Goal: Information Seeking & Learning: Learn about a topic

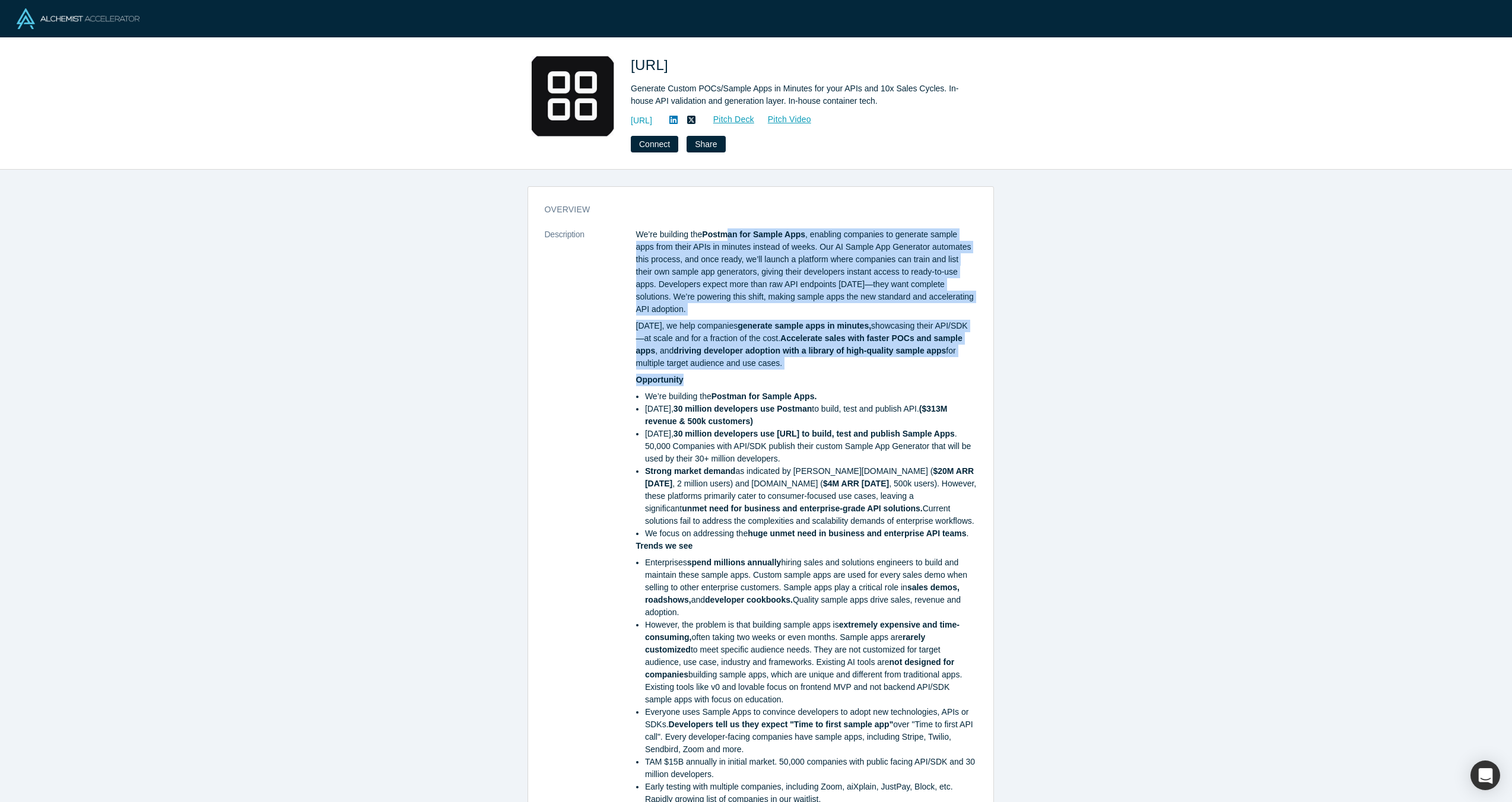
drag, startPoint x: 727, startPoint y: 233, endPoint x: 712, endPoint y: 380, distance: 147.8
click at [712, 380] on div "We’re building the Postman for Sample Apps , enabling companies to generate sam…" at bounding box center [807, 517] width 341 height 577
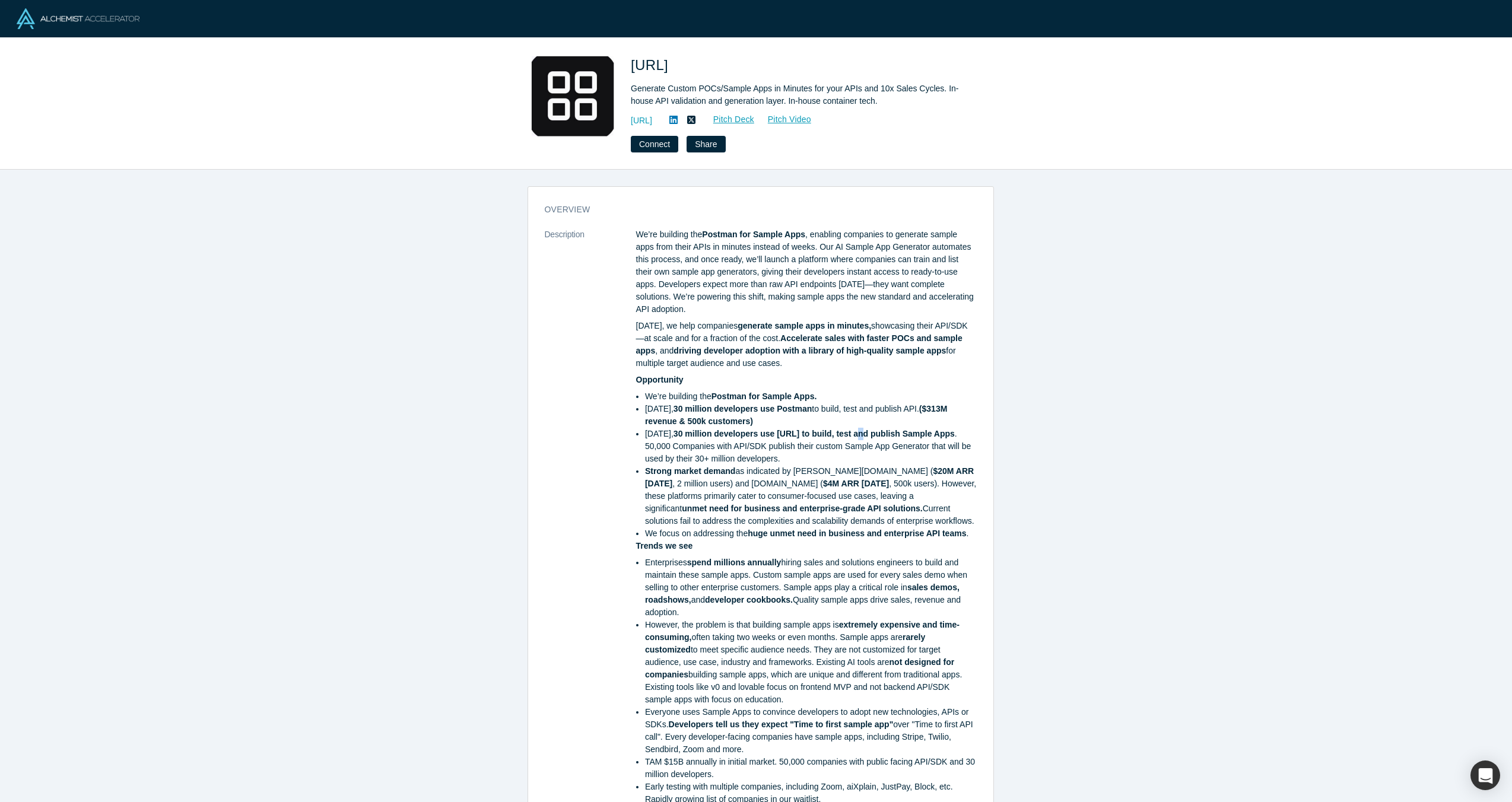
click at [873, 429] on li "[DATE], 30 million developers use [URL] to build, test and publish Sample Apps …" at bounding box center [811, 446] width 332 height 37
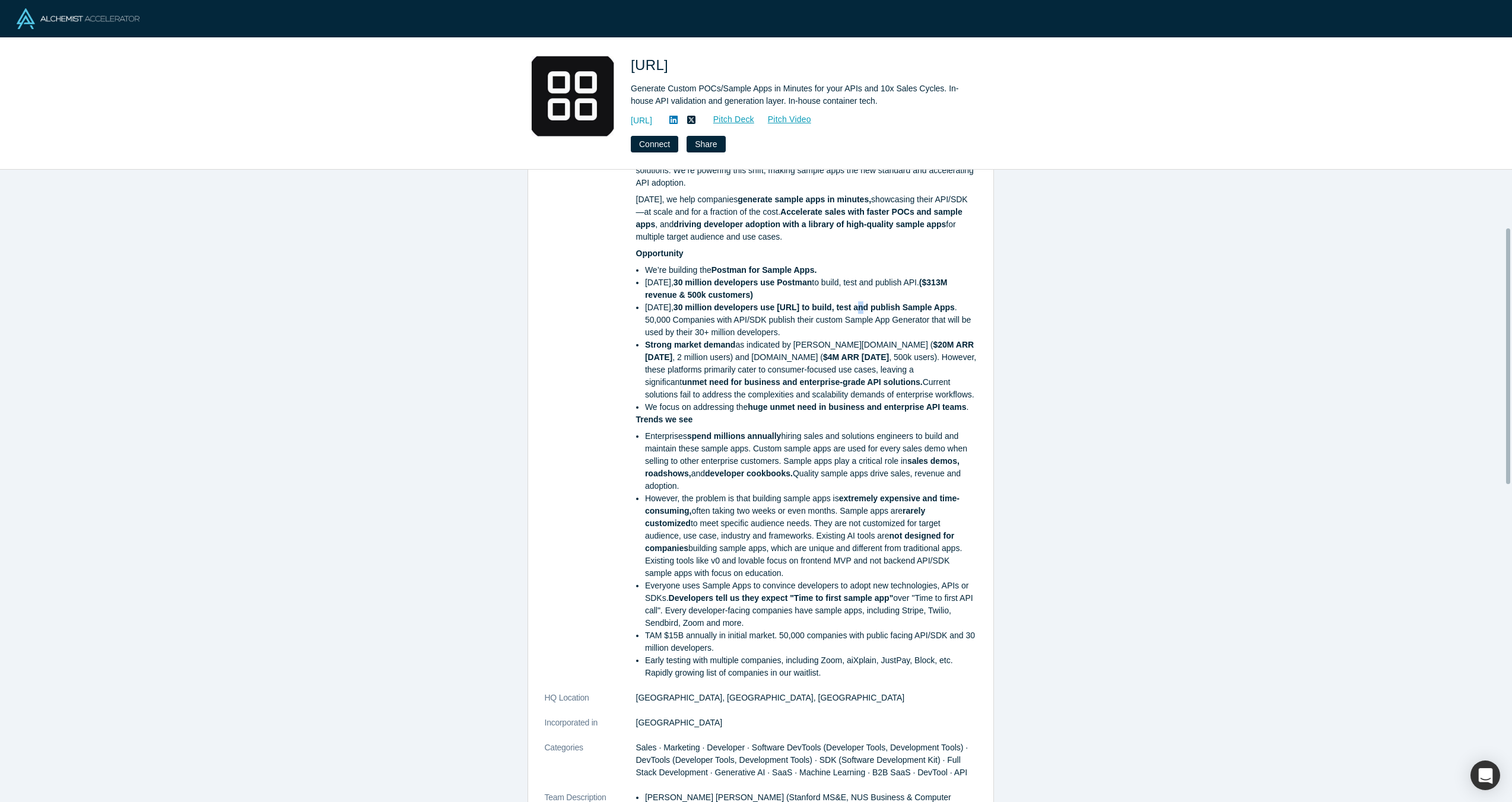
scroll to position [142, 0]
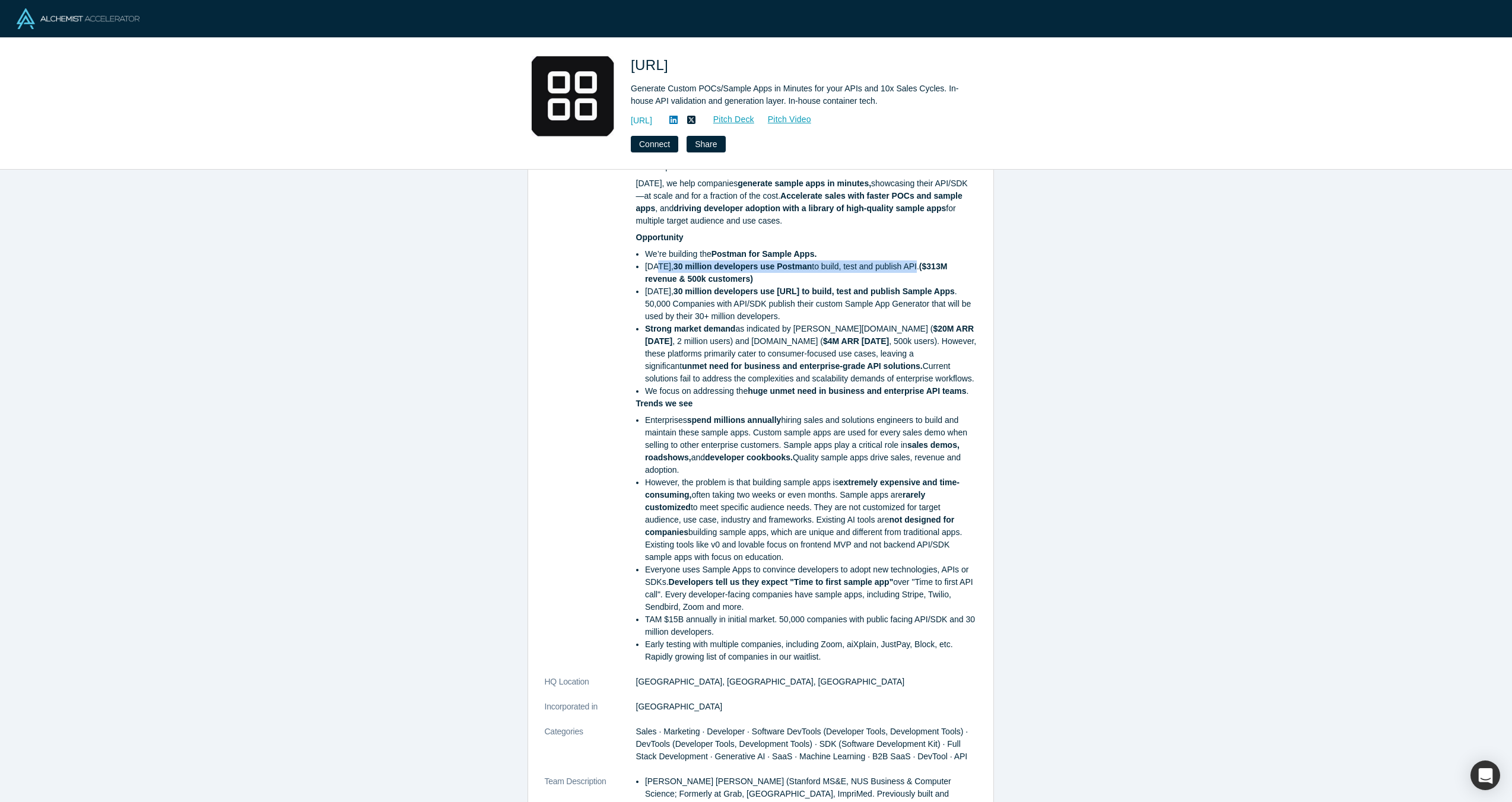
drag, startPoint x: 656, startPoint y: 267, endPoint x: 910, endPoint y: 270, distance: 254.0
click at [910, 270] on li "[DATE], 30 million developers use Postman to build, test and publish API. ($313…" at bounding box center [811, 273] width 332 height 25
click at [904, 276] on li "[DATE], 30 million developers use Postman to build, test and publish API. ($313…" at bounding box center [811, 273] width 332 height 25
drag, startPoint x: 742, startPoint y: 276, endPoint x: 639, endPoint y: 264, distance: 103.7
click at [639, 264] on ul "We’re building the Postman for Sample Apps. [DATE], 30 million developers use P…" at bounding box center [807, 322] width 341 height 149
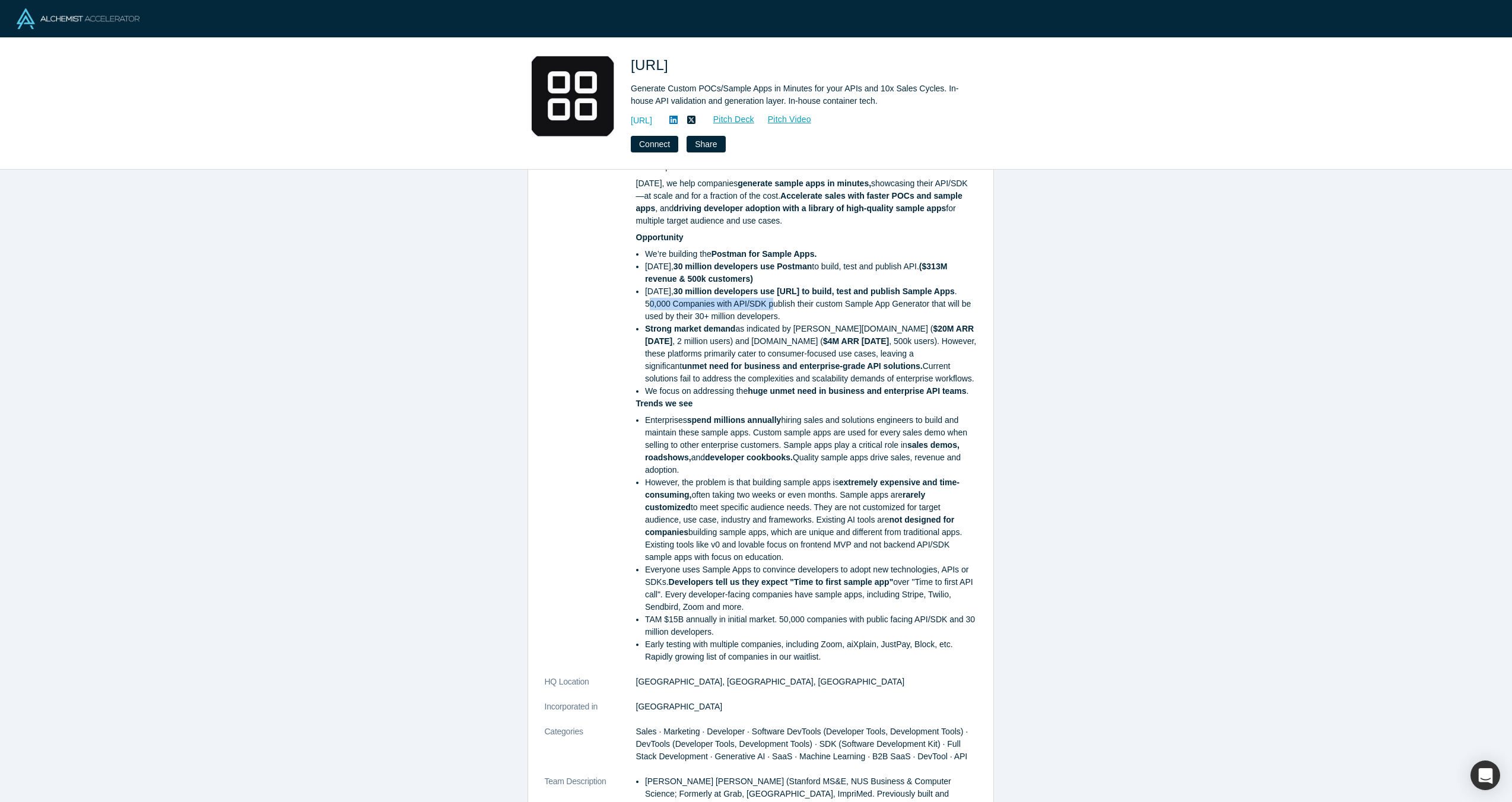
drag, startPoint x: 669, startPoint y: 305, endPoint x: 816, endPoint y: 303, distance: 147.0
click at [797, 303] on li "[DATE], 30 million developers use [URL] to build, test and publish Sample Apps …" at bounding box center [811, 304] width 332 height 37
click at [837, 302] on li "[DATE], 30 million developers use [URL] to build, test and publish Sample Apps …" at bounding box center [811, 304] width 332 height 37
drag, startPoint x: 934, startPoint y: 304, endPoint x: 644, endPoint y: 295, distance: 290.1
click at [645, 295] on li "[DATE], 30 million developers use [URL] to build, test and publish Sample Apps …" at bounding box center [811, 304] width 332 height 37
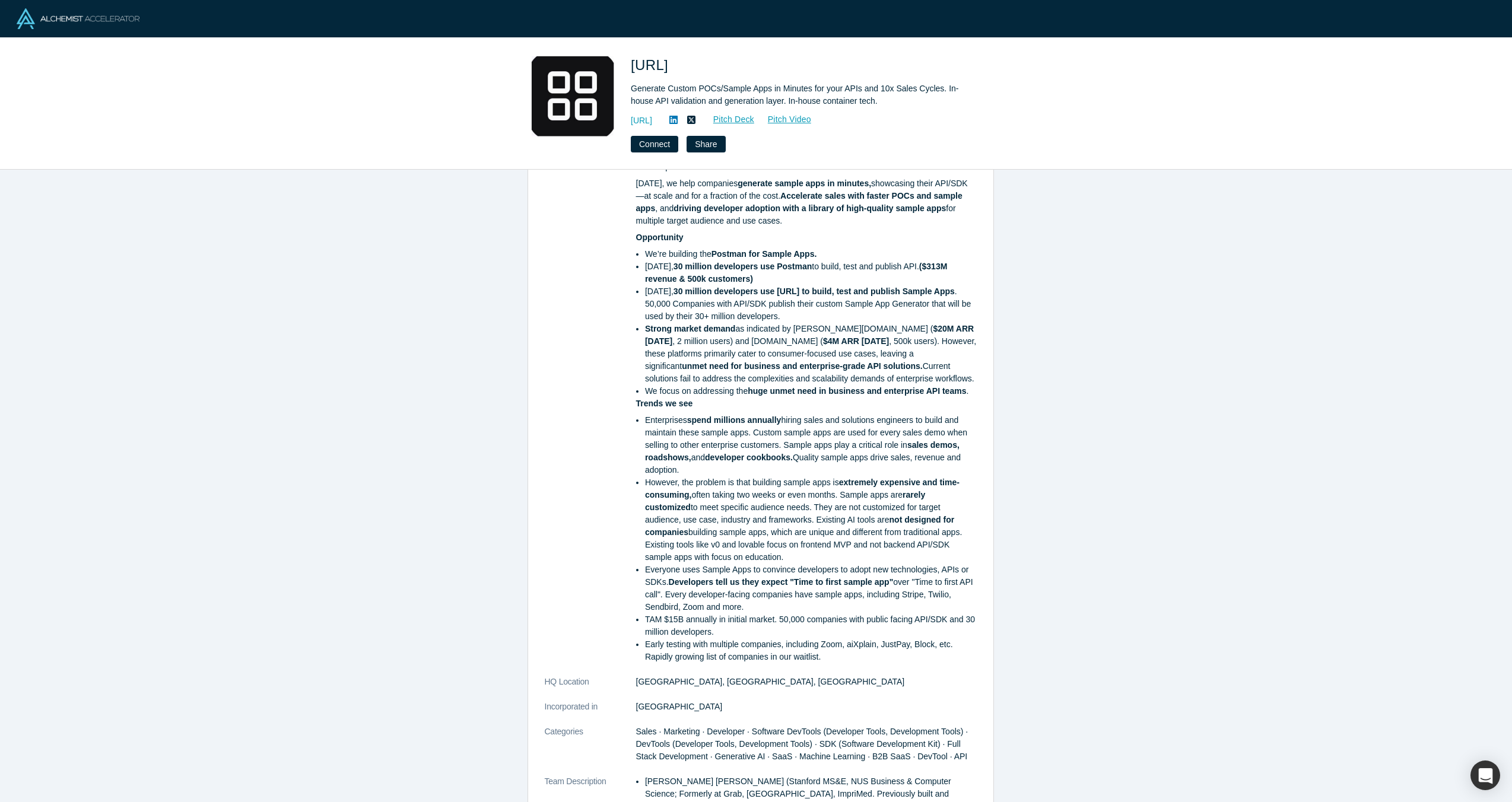
click at [783, 313] on li "[DATE], 30 million developers use [URL] to build, test and publish Sample Apps …" at bounding box center [811, 304] width 332 height 37
drag, startPoint x: 785, startPoint y: 315, endPoint x: 674, endPoint y: 292, distance: 113.4
click at [655, 290] on li "[DATE], 30 million developers use [URL] to build, test and publish Sample Apps …" at bounding box center [811, 304] width 332 height 37
click at [830, 316] on li "[DATE], 30 million developers use [URL] to build, test and publish Sample Apps …" at bounding box center [811, 304] width 332 height 37
drag, startPoint x: 813, startPoint y: 327, endPoint x: 647, endPoint y: 326, distance: 166.0
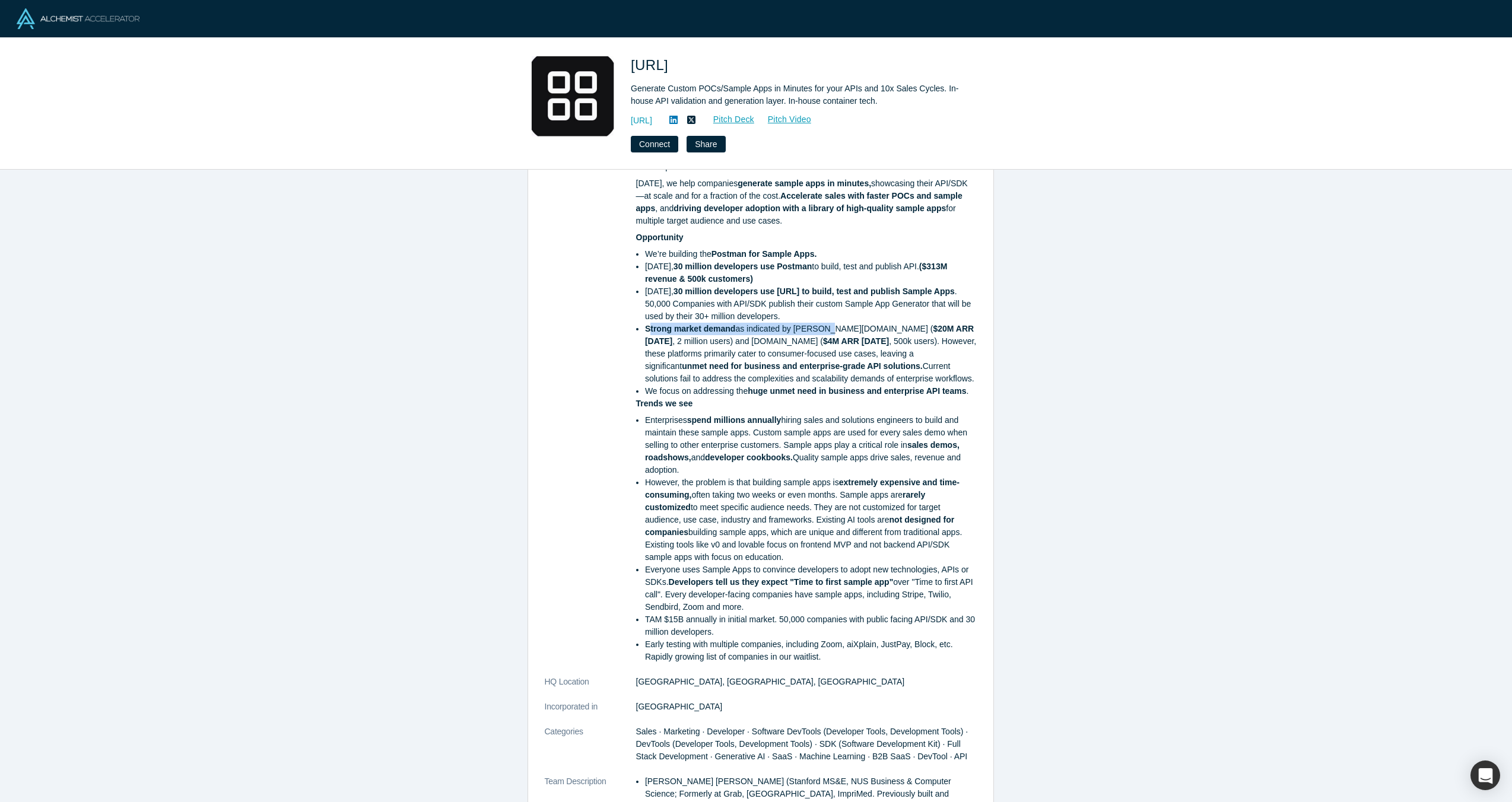
click at [646, 326] on li "Strong market demand as indicated by [DOMAIN_NAME] ( $20M ARR [DATE] , 2 millio…" at bounding box center [811, 354] width 332 height 62
drag, startPoint x: 822, startPoint y: 337, endPoint x: 774, endPoint y: 338, distance: 48.0
click at [822, 337] on li "Strong market demand as indicated by [DOMAIN_NAME] ( $20M ARR [DATE] , 2 millio…" at bounding box center [811, 354] width 332 height 62
drag, startPoint x: 692, startPoint y: 339, endPoint x: 915, endPoint y: 342, distance: 223.0
click at [843, 336] on li "Strong market demand as indicated by [DOMAIN_NAME] ( $20M ARR [DATE] , 2 millio…" at bounding box center [811, 354] width 332 height 62
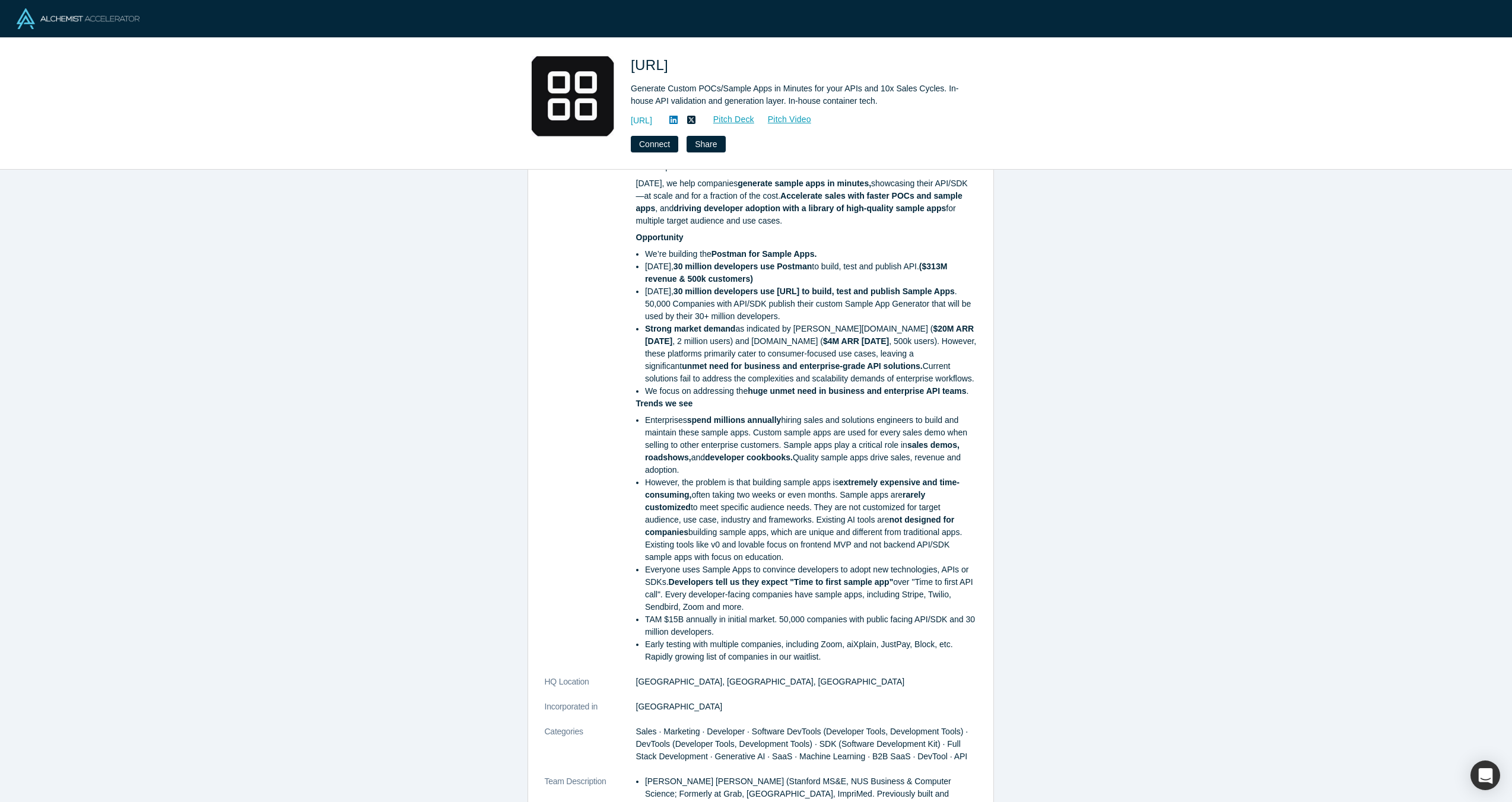
click at [915, 342] on li "Strong market demand as indicated by [DOMAIN_NAME] ( $20M ARR [DATE] , 2 millio…" at bounding box center [811, 354] width 332 height 62
drag, startPoint x: 879, startPoint y: 341, endPoint x: 945, endPoint y: 342, distance: 66.0
click at [945, 342] on li "Strong market demand as indicated by [DOMAIN_NAME] ( $20M ARR [DATE] , 2 millio…" at bounding box center [811, 354] width 332 height 62
drag, startPoint x: 945, startPoint y: 342, endPoint x: 840, endPoint y: 352, distance: 105.5
click at [944, 342] on li "Strong market demand as indicated by [DOMAIN_NAME] ( $20M ARR [DATE] , 2 millio…" at bounding box center [811, 354] width 332 height 62
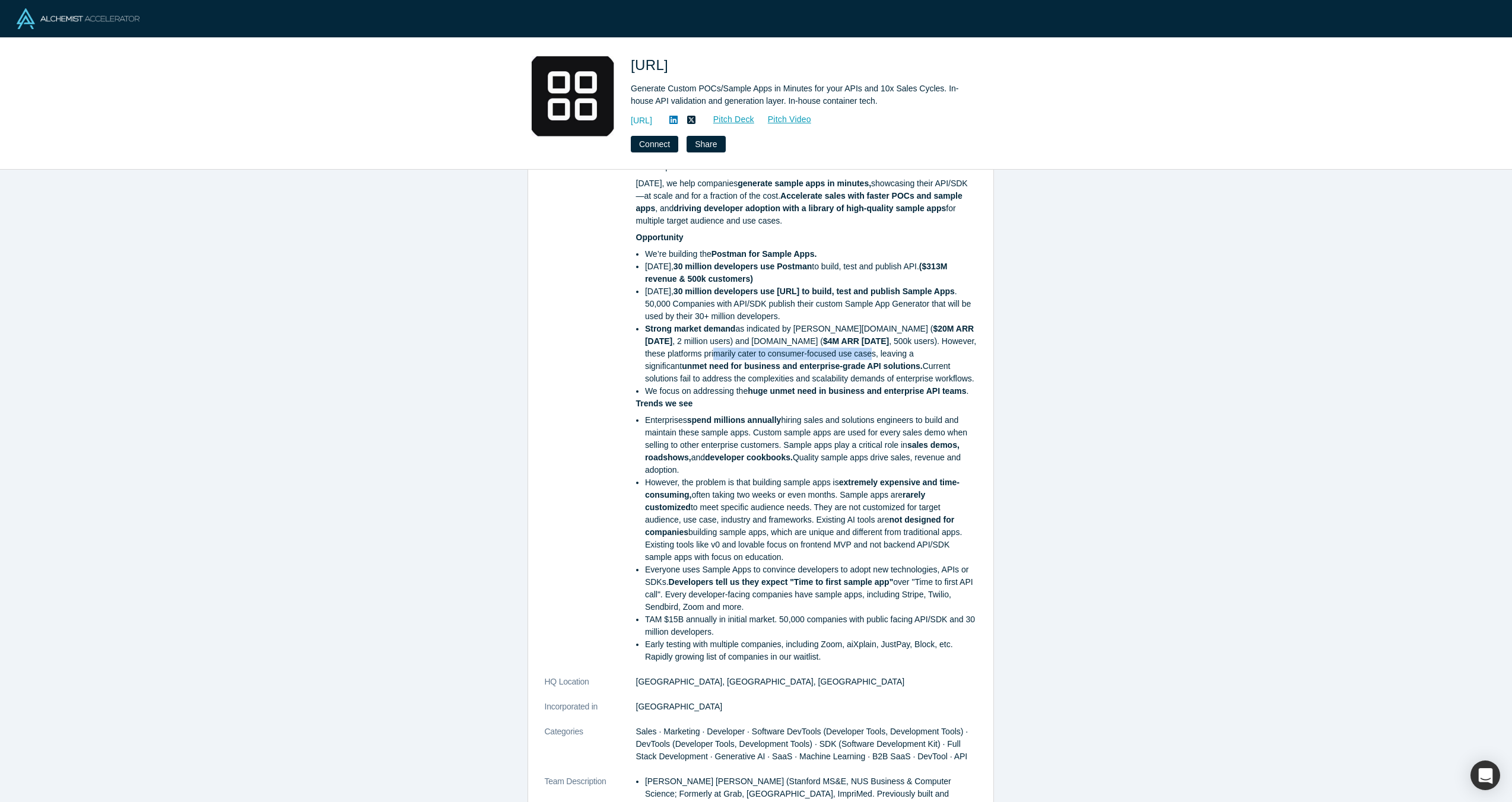
drag, startPoint x: 650, startPoint y: 354, endPoint x: 832, endPoint y: 353, distance: 182.0
click at [811, 354] on li "Strong market demand as indicated by [DOMAIN_NAME] ( $20M ARR [DATE] , 2 millio…" at bounding box center [811, 354] width 332 height 62
drag, startPoint x: 825, startPoint y: 353, endPoint x: 871, endPoint y: 373, distance: 50.2
click at [952, 351] on li "Strong market demand as indicated by [DOMAIN_NAME] ( $20M ARR [DATE] , 2 millio…" at bounding box center [811, 354] width 332 height 62
drag, startPoint x: 659, startPoint y: 367, endPoint x: 846, endPoint y: 364, distance: 187.0
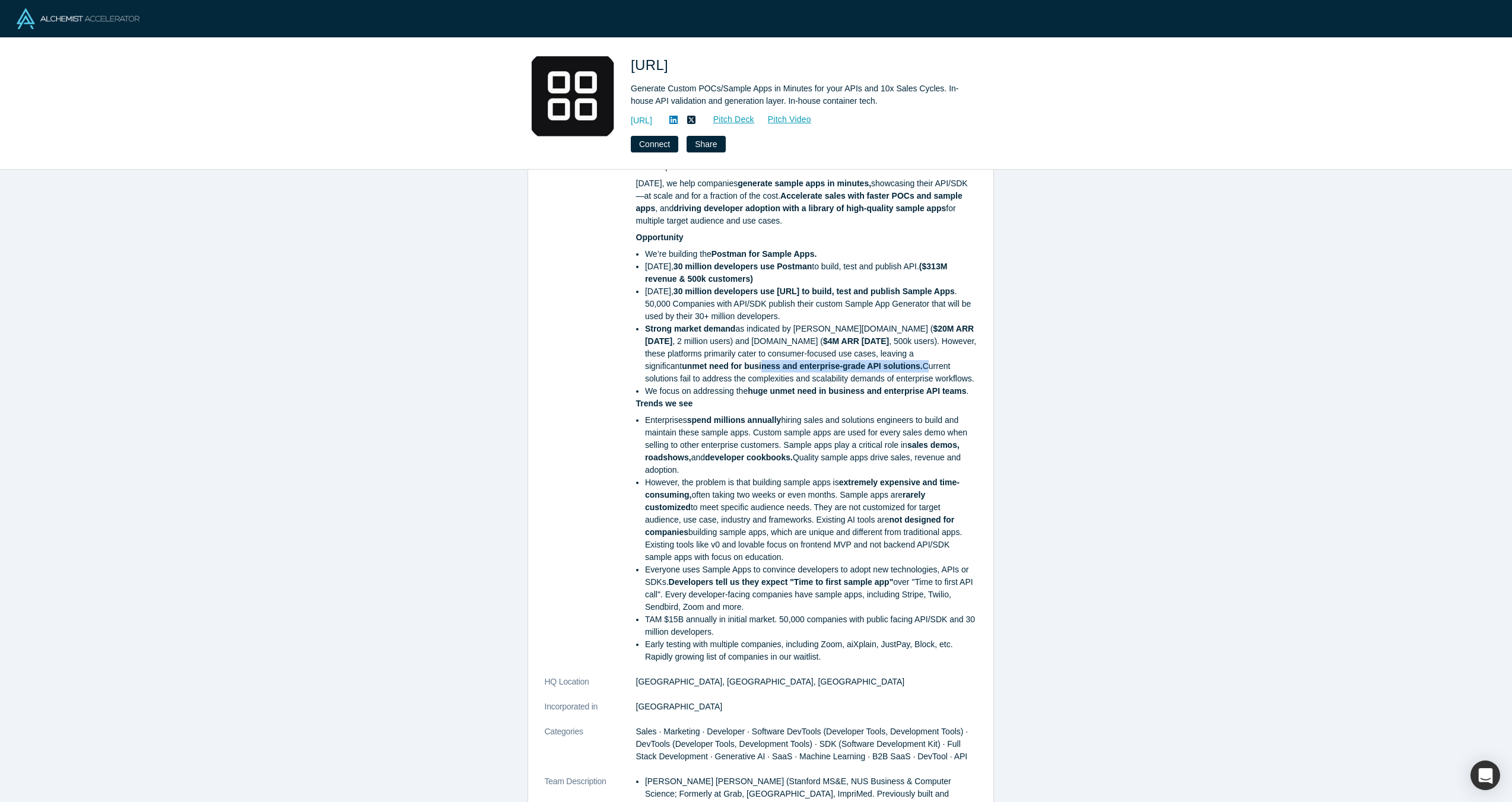
click at [824, 365] on li "Strong market demand as indicated by [DOMAIN_NAME] ( $20M ARR [DATE] , 2 millio…" at bounding box center [811, 354] width 332 height 62
click at [845, 365] on li "Strong market demand as indicated by [DOMAIN_NAME] ( $20M ARR [DATE] , 2 millio…" at bounding box center [811, 354] width 332 height 62
drag, startPoint x: 833, startPoint y: 365, endPoint x: 940, endPoint y: 365, distance: 107.0
click at [948, 365] on li "Strong market demand as indicated by [DOMAIN_NAME] ( $20M ARR [DATE] , 2 millio…" at bounding box center [811, 354] width 332 height 62
drag, startPoint x: 940, startPoint y: 365, endPoint x: 757, endPoint y: 385, distance: 184.1
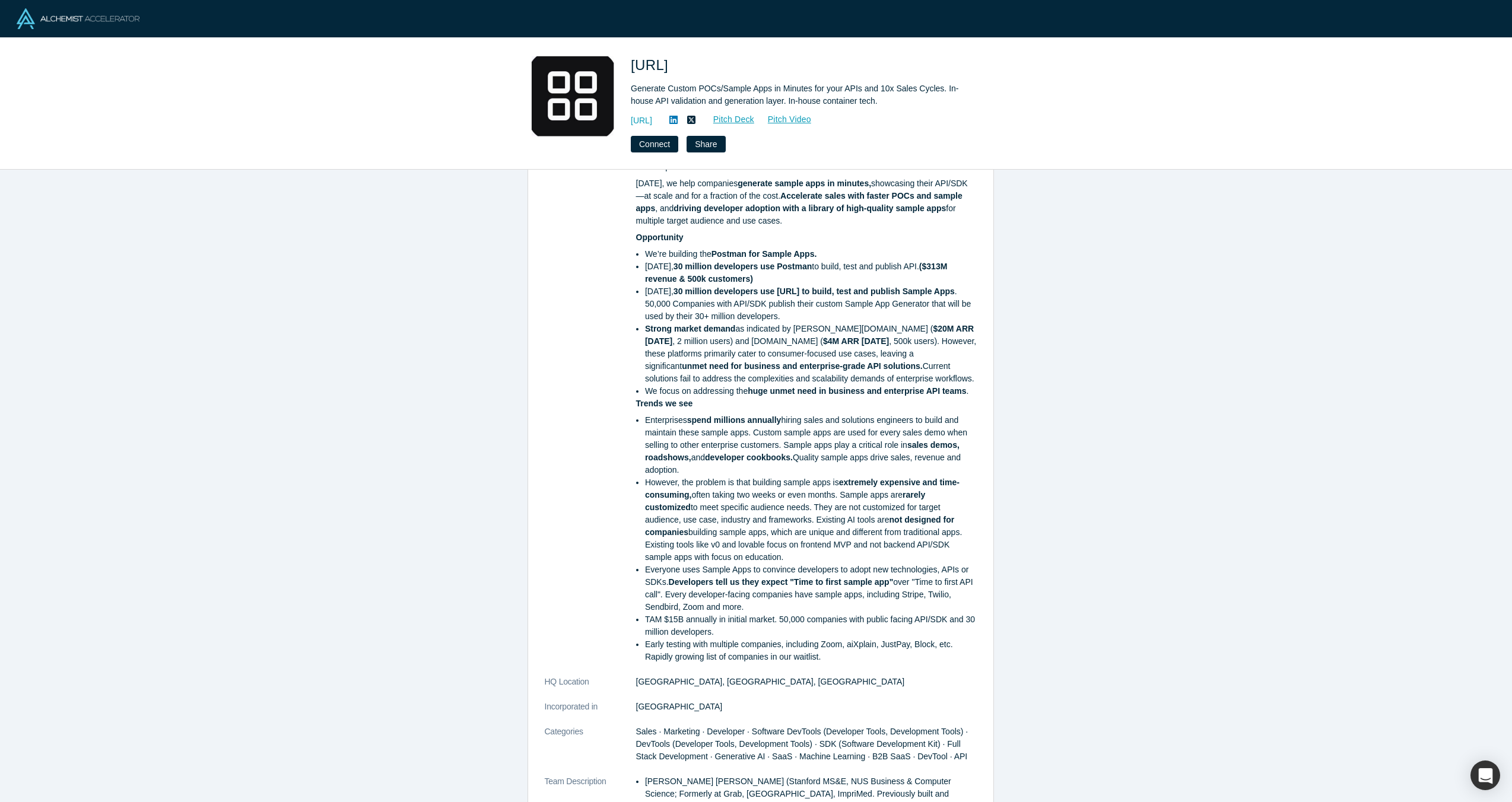
click at [939, 365] on li "Strong market demand as indicated by [DOMAIN_NAME] ( $20M ARR [DATE] , 2 millio…" at bounding box center [811, 354] width 332 height 62
drag, startPoint x: 656, startPoint y: 377, endPoint x: 861, endPoint y: 379, distance: 205.0
click at [848, 374] on li "Strong market demand as indicated by [DOMAIN_NAME] ( $20M ARR [DATE] , 2 millio…" at bounding box center [811, 354] width 332 height 62
drag, startPoint x: 861, startPoint y: 379, endPoint x: 835, endPoint y: 401, distance: 34.1
click at [861, 379] on li "Strong market demand as indicated by [DOMAIN_NAME] ( $20M ARR [DATE] , 2 millio…" at bounding box center [811, 354] width 332 height 62
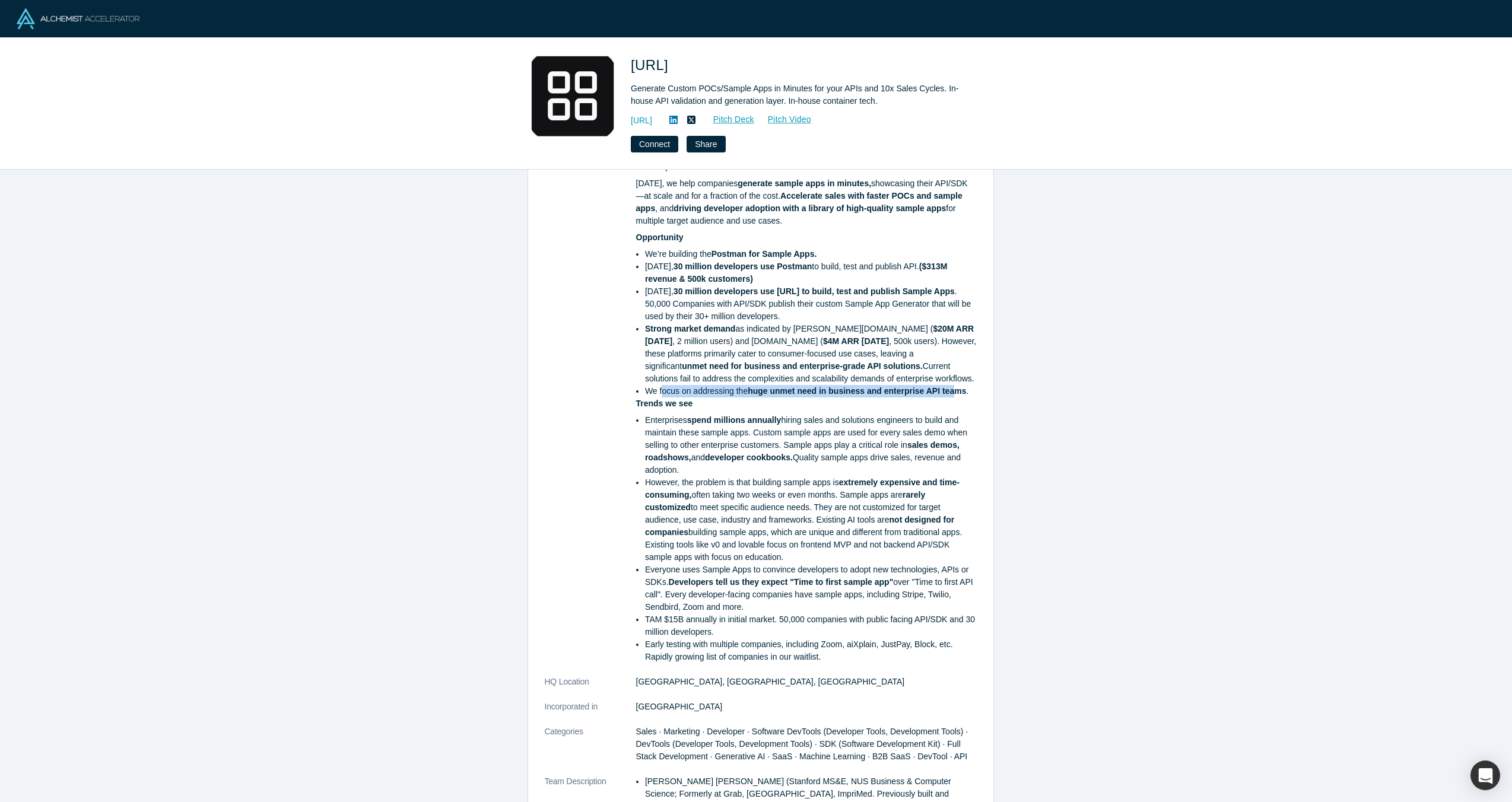
drag, startPoint x: 662, startPoint y: 391, endPoint x: 954, endPoint y: 390, distance: 292.0
click at [954, 390] on li "We focus on addressing the huge unmet need in business and enterprise API teams…" at bounding box center [811, 391] width 332 height 13
drag, startPoint x: 958, startPoint y: 392, endPoint x: 871, endPoint y: 404, distance: 87.8
click at [957, 392] on strong "huge unmet need in business and enterprise API teams" at bounding box center [857, 391] width 218 height 10
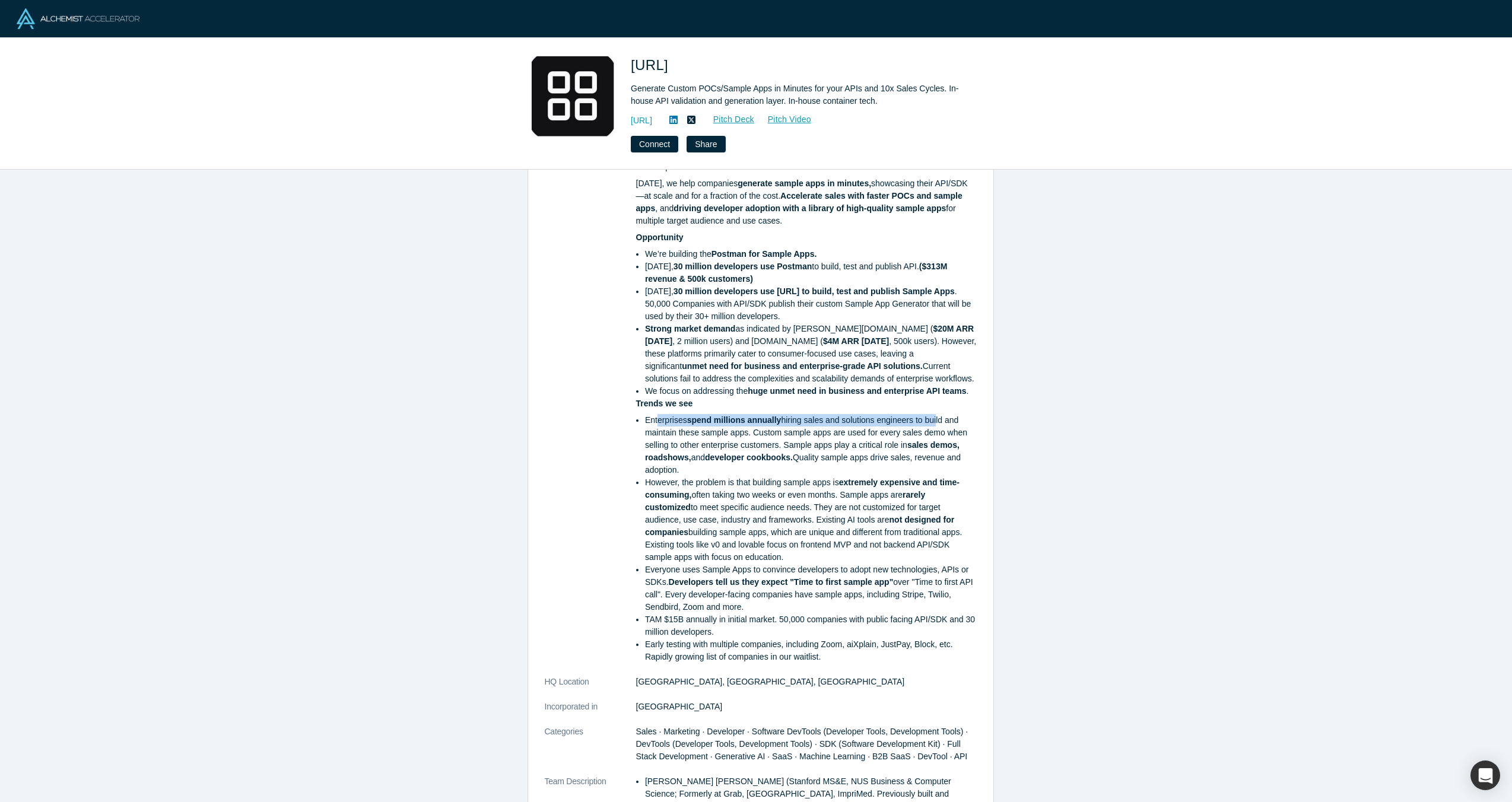
drag, startPoint x: 779, startPoint y: 424, endPoint x: 931, endPoint y: 422, distance: 152.0
click at [931, 422] on li "Enterprises spend millions annually hiring sales and solutions engineers to bui…" at bounding box center [811, 445] width 332 height 62
click at [929, 449] on strong "sales demos, roadshows," at bounding box center [802, 451] width 315 height 22
drag, startPoint x: 762, startPoint y: 432, endPoint x: 938, endPoint y: 428, distance: 176.0
click at [938, 428] on li "Enterprises spend millions annually hiring sales and solutions engineers to bui…" at bounding box center [811, 445] width 332 height 62
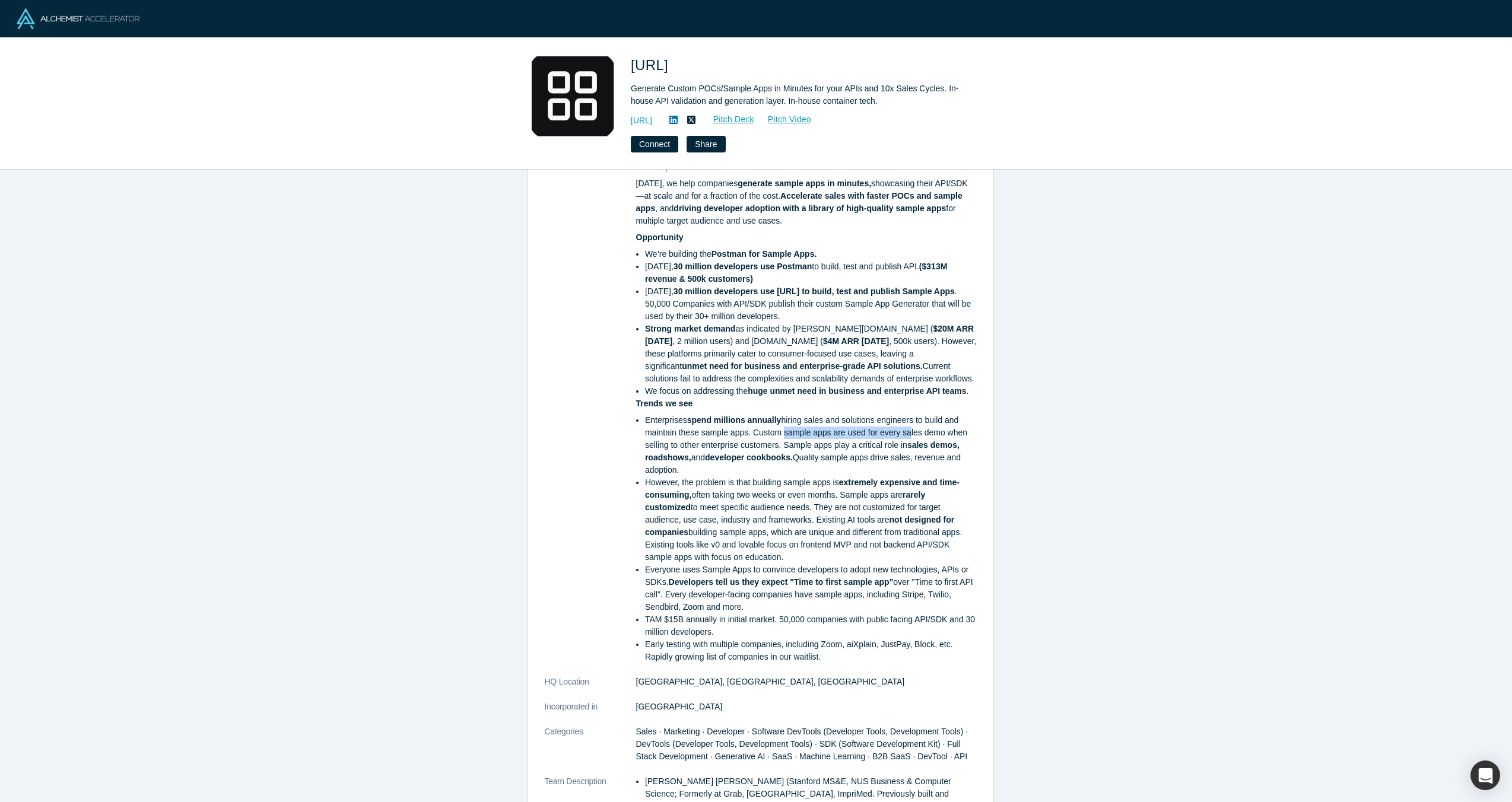
drag, startPoint x: 776, startPoint y: 435, endPoint x: 906, endPoint y: 427, distance: 130.2
click at [906, 427] on li "Enterprises spend millions annually hiring sales and solutions engineers to bui…" at bounding box center [811, 445] width 332 height 62
drag, startPoint x: 910, startPoint y: 431, endPoint x: 794, endPoint y: 474, distance: 123.7
click at [907, 435] on li "Enterprises spend millions annually hiring sales and solutions engineers to bui…" at bounding box center [811, 445] width 332 height 62
drag, startPoint x: 707, startPoint y: 452, endPoint x: 756, endPoint y: 451, distance: 49.0
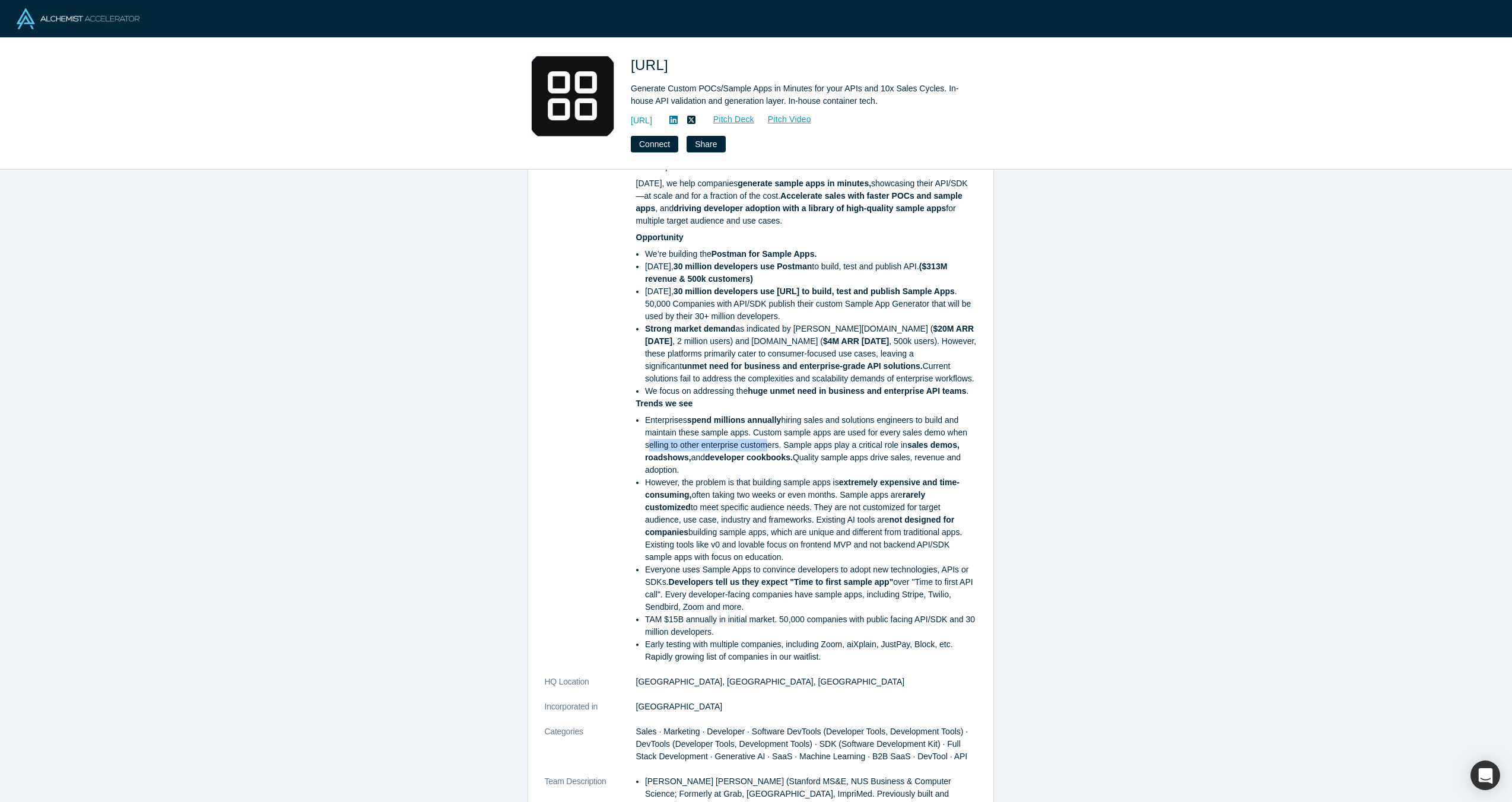
click at [756, 451] on ul "Enterprises spend millions annually hiring sales and solutions engineers to bui…" at bounding box center [807, 539] width 341 height 249
click at [761, 451] on li "Enterprises spend millions annually hiring sales and solutions engineers to bui…" at bounding box center [811, 445] width 332 height 62
drag, startPoint x: 791, startPoint y: 449, endPoint x: 788, endPoint y: 461, distance: 12.4
click at [788, 461] on li "Enterprises spend millions annually hiring sales and solutions engineers to bui…" at bounding box center [811, 445] width 332 height 62
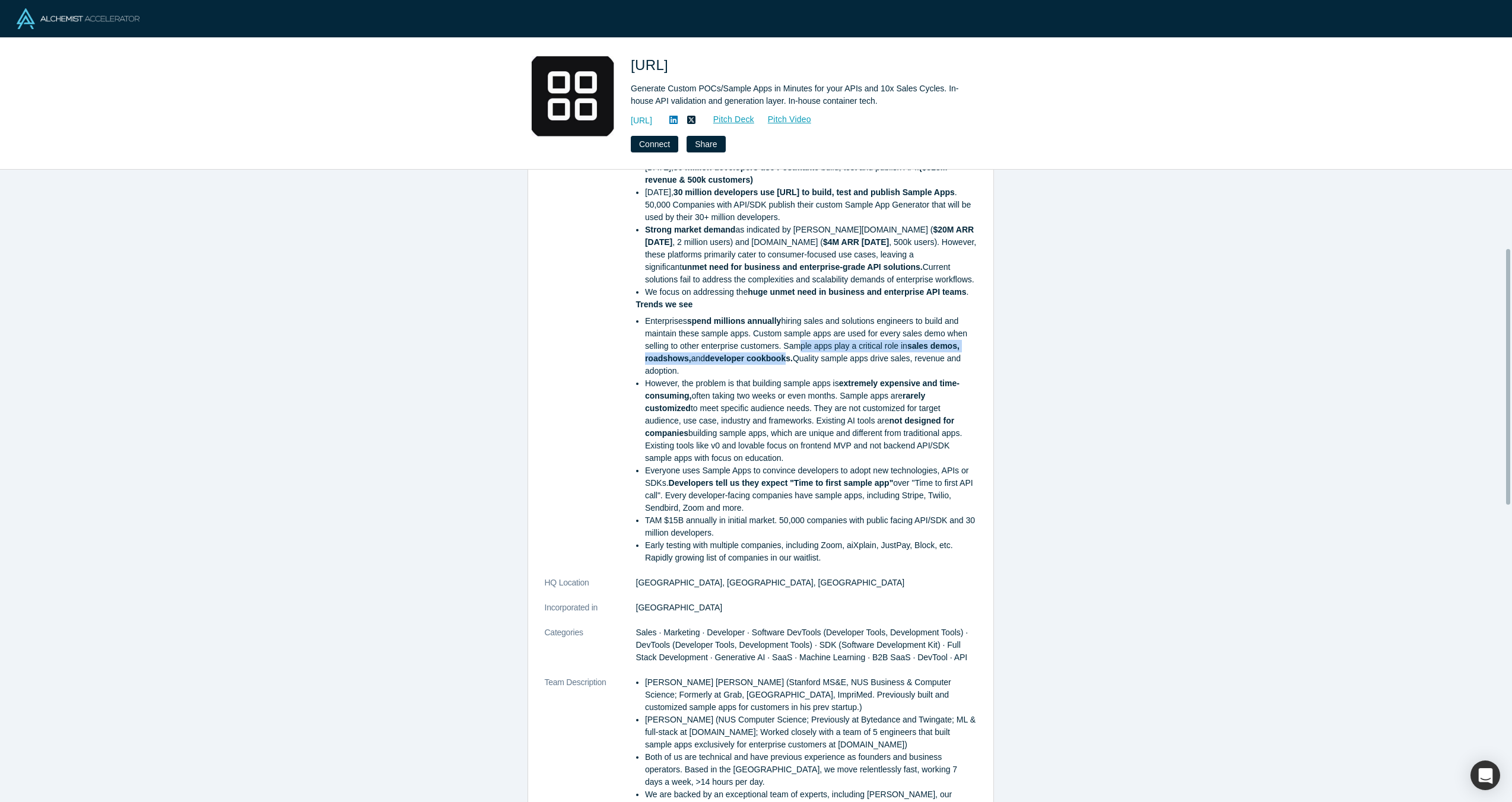
scroll to position [285, 0]
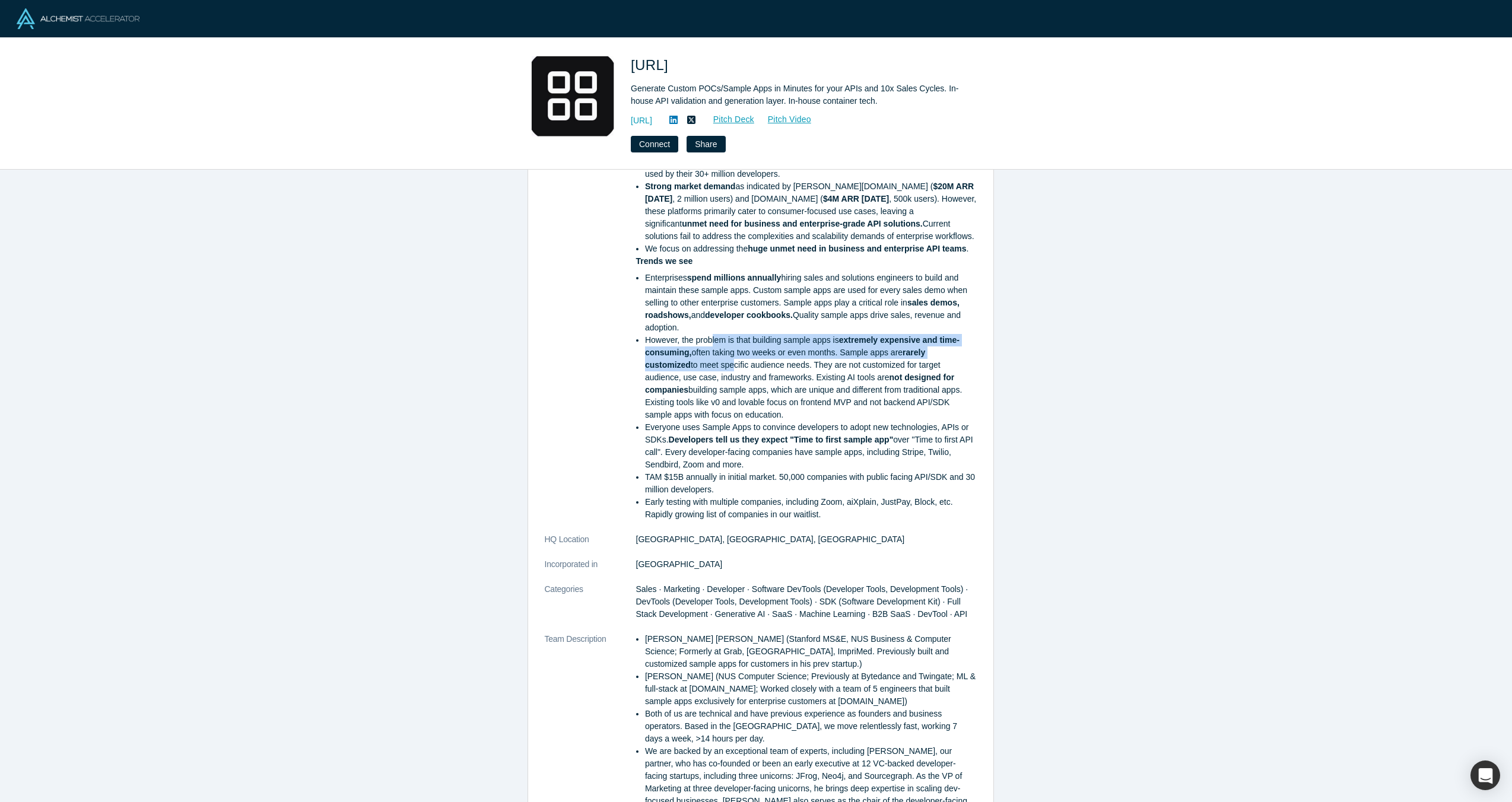
drag, startPoint x: 706, startPoint y: 340, endPoint x: 727, endPoint y: 371, distance: 37.4
click at [727, 371] on li "However, the problem is that building sample apps is extremely expensive and ti…" at bounding box center [811, 377] width 332 height 87
click at [843, 401] on li "However, the problem is that building sample apps is extremely expensive and ti…" at bounding box center [811, 377] width 332 height 87
drag, startPoint x: 713, startPoint y: 342, endPoint x: 712, endPoint y: 359, distance: 17.0
click at [712, 359] on li "However, the problem is that building sample apps is extremely expensive and ti…" at bounding box center [811, 377] width 332 height 87
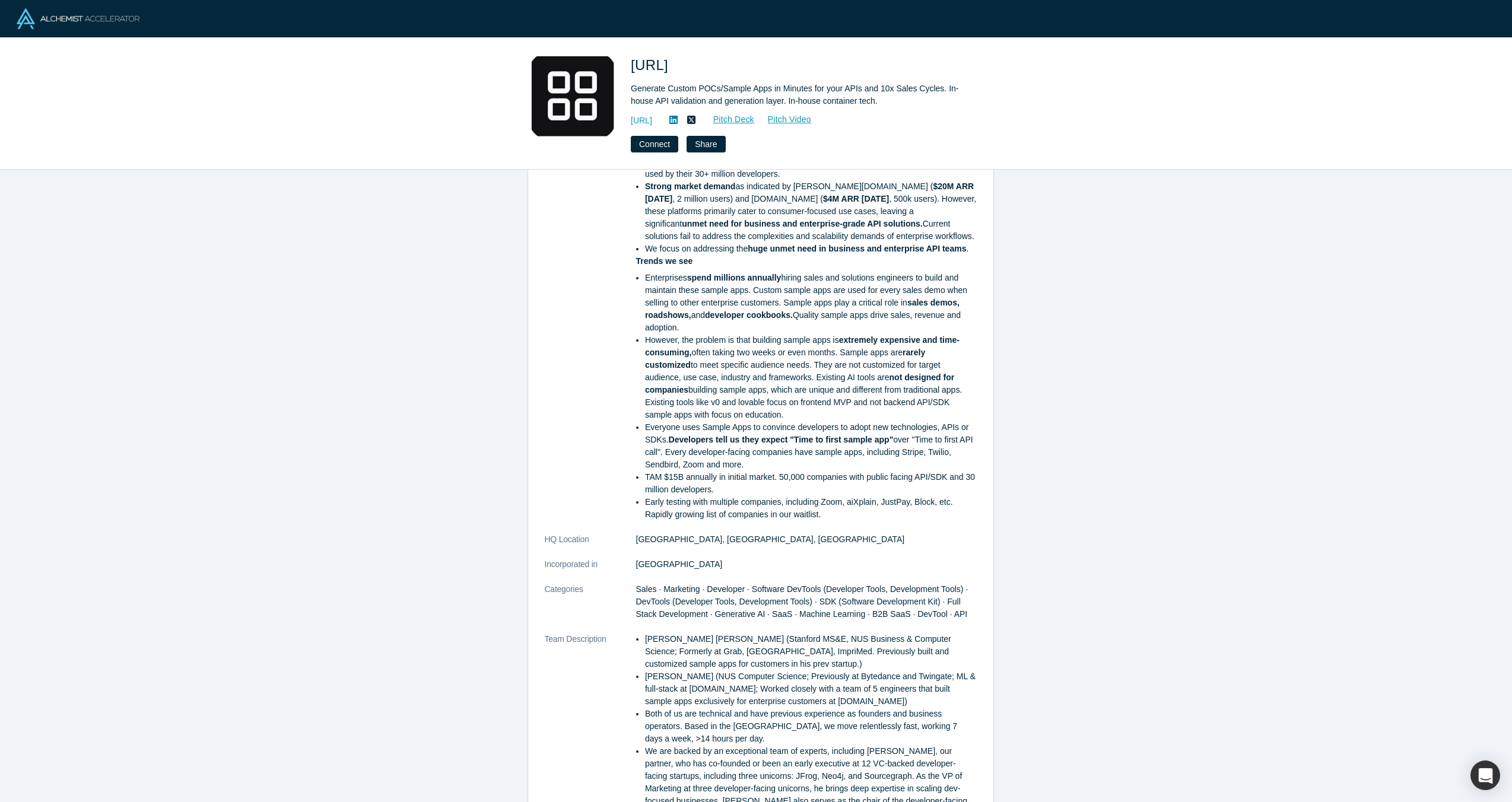
drag, startPoint x: 804, startPoint y: 375, endPoint x: 796, endPoint y: 377, distance: 8.2
click at [804, 375] on li "However, the problem is that building sample apps is extremely expensive and ti…" at bounding box center [811, 377] width 332 height 87
drag, startPoint x: 717, startPoint y: 342, endPoint x: 716, endPoint y: 363, distance: 21.0
click at [716, 363] on li "However, the problem is that building sample apps is extremely expensive and ti…" at bounding box center [811, 377] width 332 height 87
click at [826, 383] on li "However, the problem is that building sample apps is extremely expensive and ti…" at bounding box center [811, 377] width 332 height 87
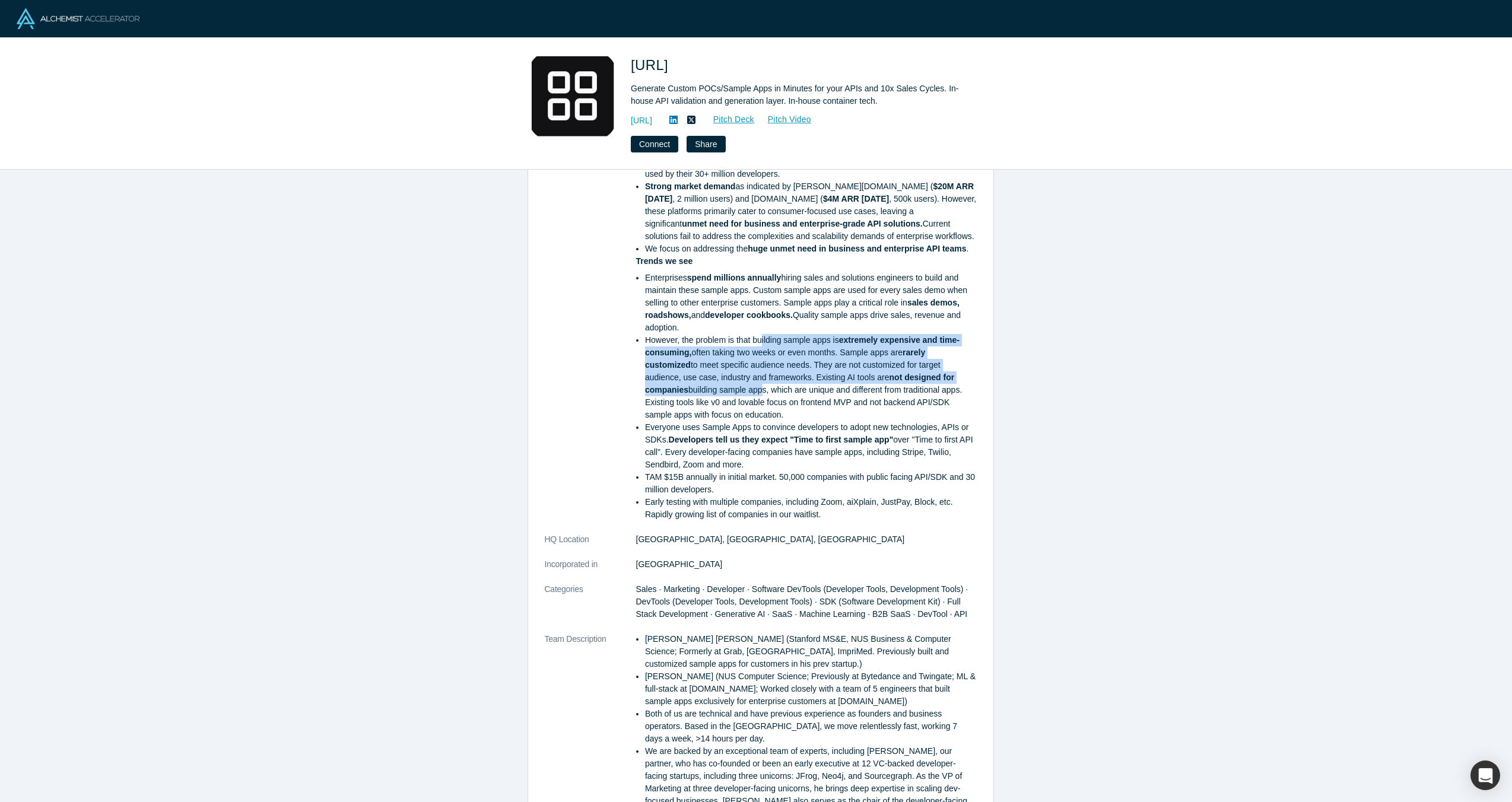
drag
click at [755, 395] on li "However, the problem is that building sample apps is extremely expensive and ti…" at bounding box center [811, 377] width 332 height 87
click at [745, 351] on li "However, the problem is that building sample apps is extremely expensive and ti…" at bounding box center [811, 377] width 332 height 87
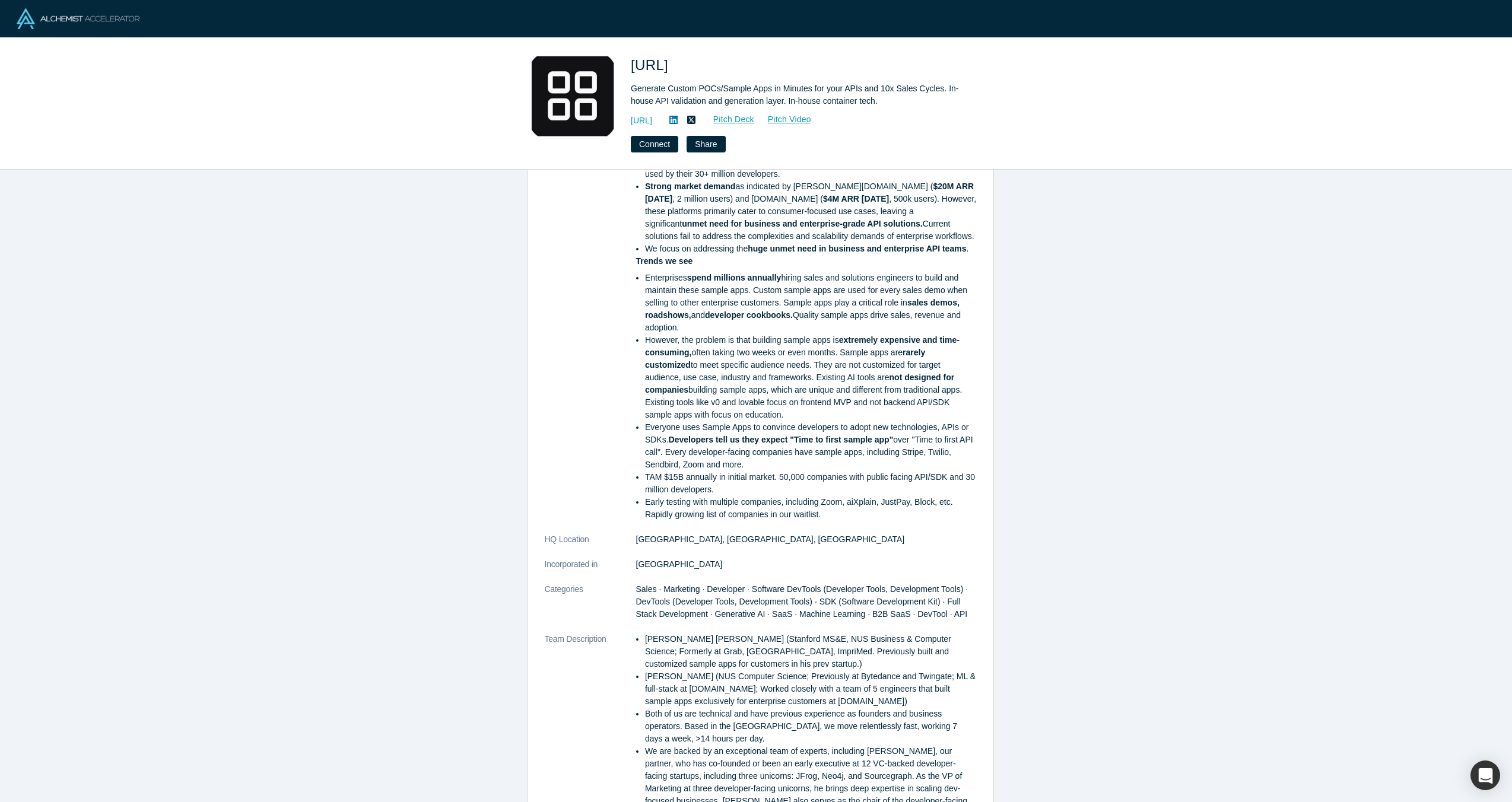
click at [800, 423] on li "Everyone uses Sample Apps to convince developers to adopt new technologies, API…" at bounding box center [811, 446] width 332 height 50
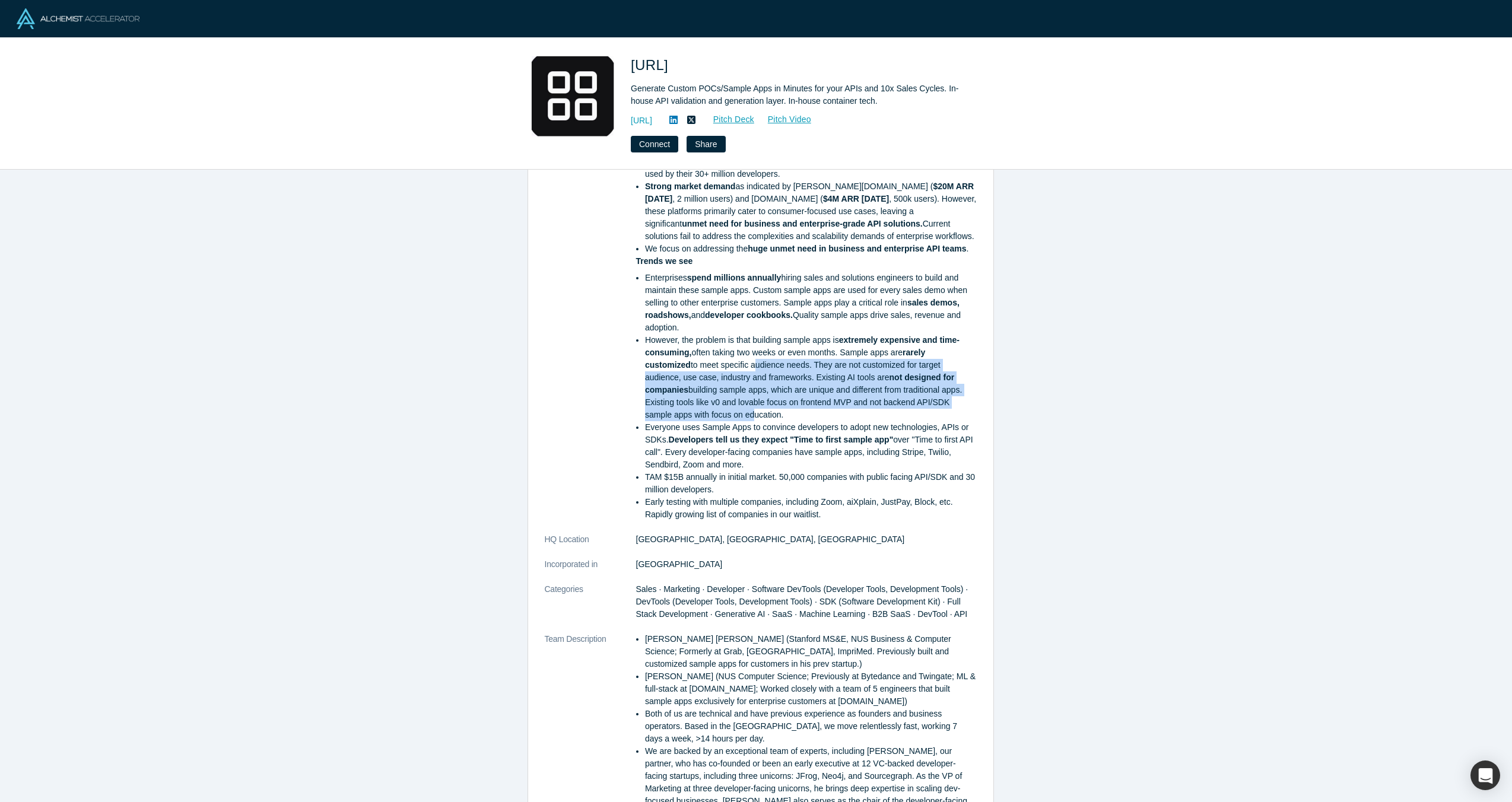
click at [751, 360] on li "However, the problem is that building sample apps is extremely expensive and ti…" at bounding box center [811, 377] width 332 height 87
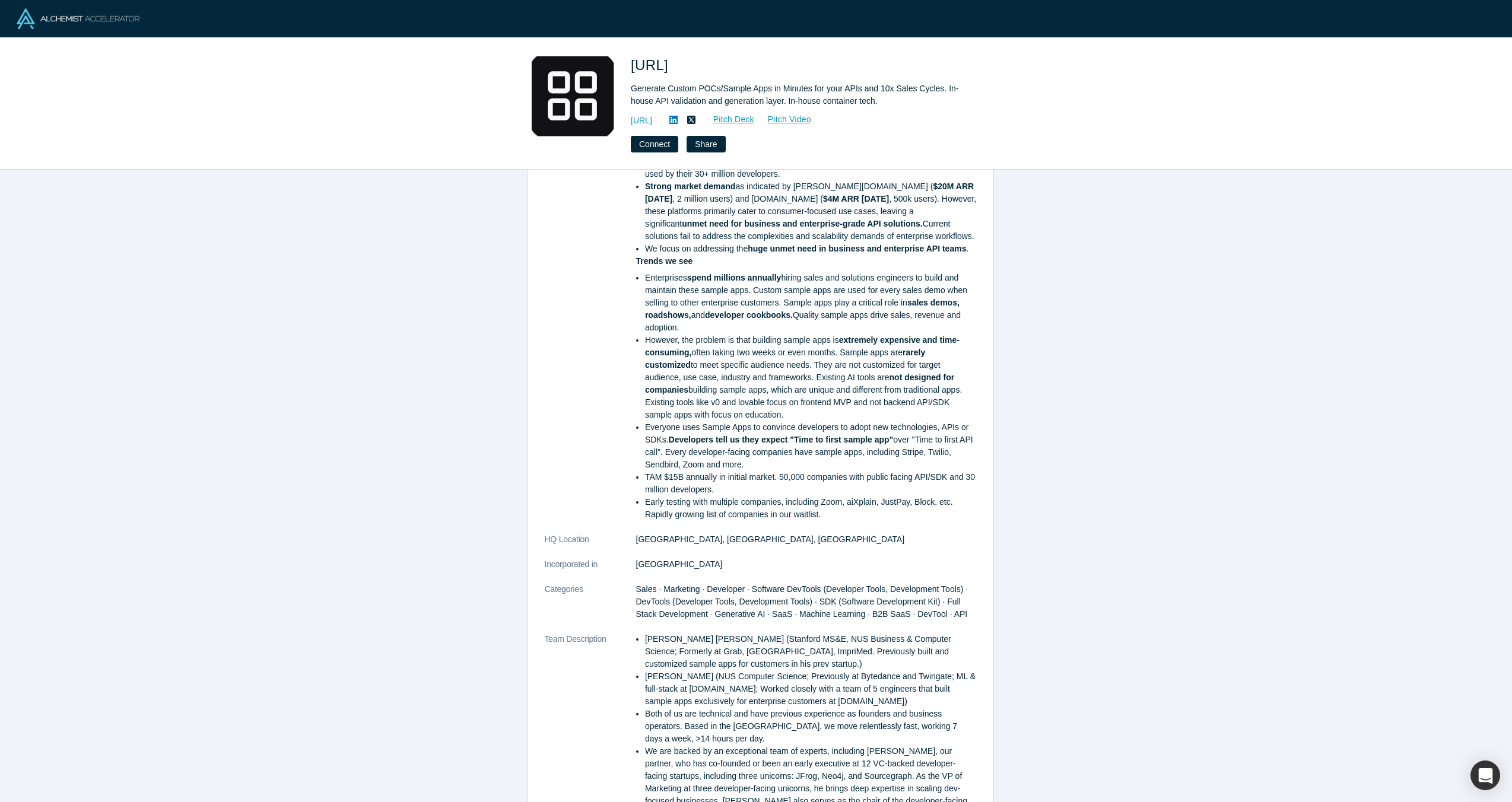
click at [762, 399] on li "However, the problem is that building sample apps is extremely expensive and ti…" at bounding box center [811, 377] width 332 height 87
click at [771, 449] on li "Everyone uses Sample Apps to convince developers to adopt new technologies, API…" at bounding box center [811, 446] width 332 height 50
click at [952, 452] on li "Everyone uses Sample Apps to convince developers to adopt new technologies, API…" at bounding box center [811, 446] width 332 height 50
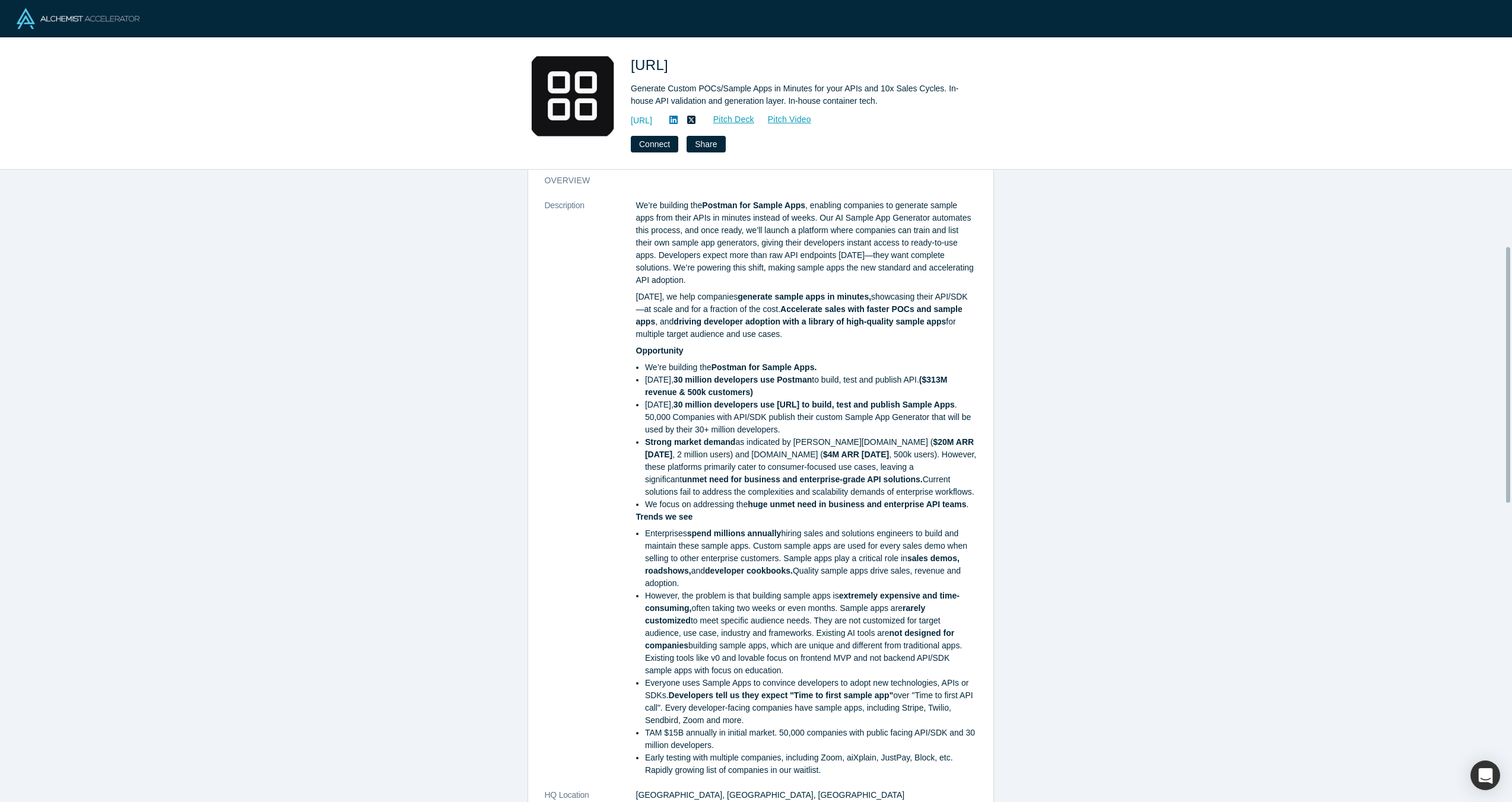
scroll to position [0, 0]
